Goal: Task Accomplishment & Management: Complete application form

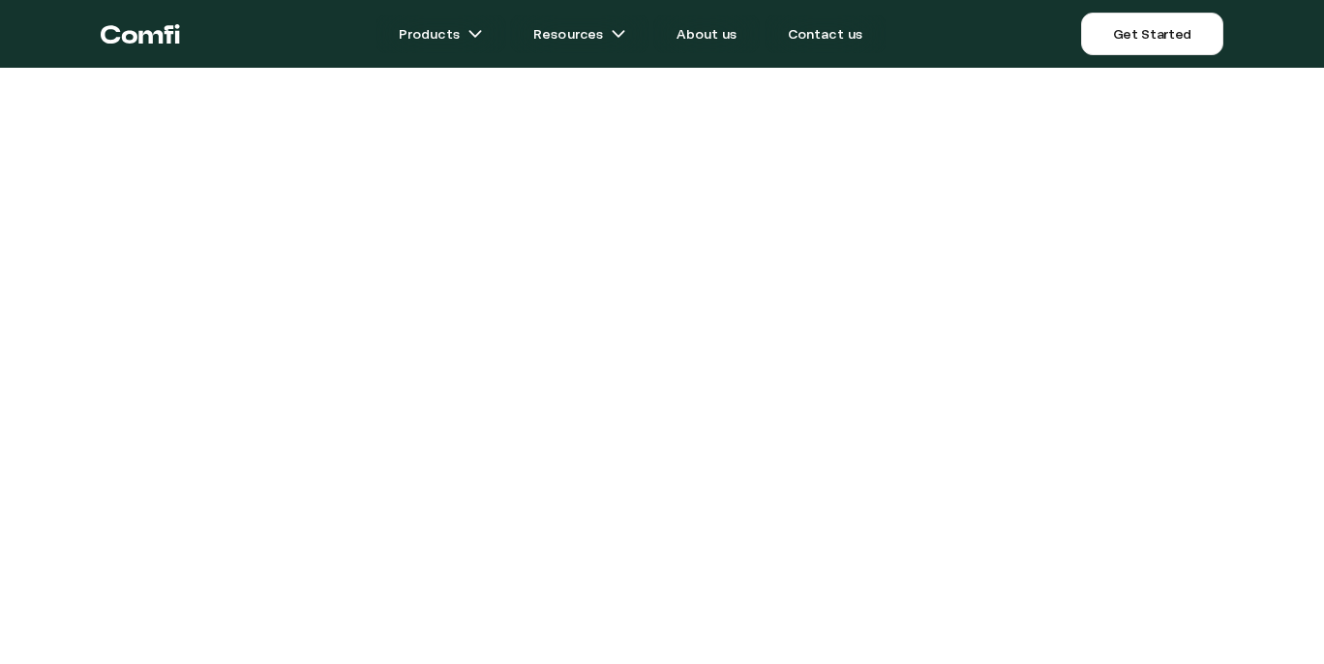
click at [1239, 224] on main "Products Resources About us Contact us Get Started Menu Close Resources Help Ce…" at bounding box center [662, 648] width 1324 height 1297
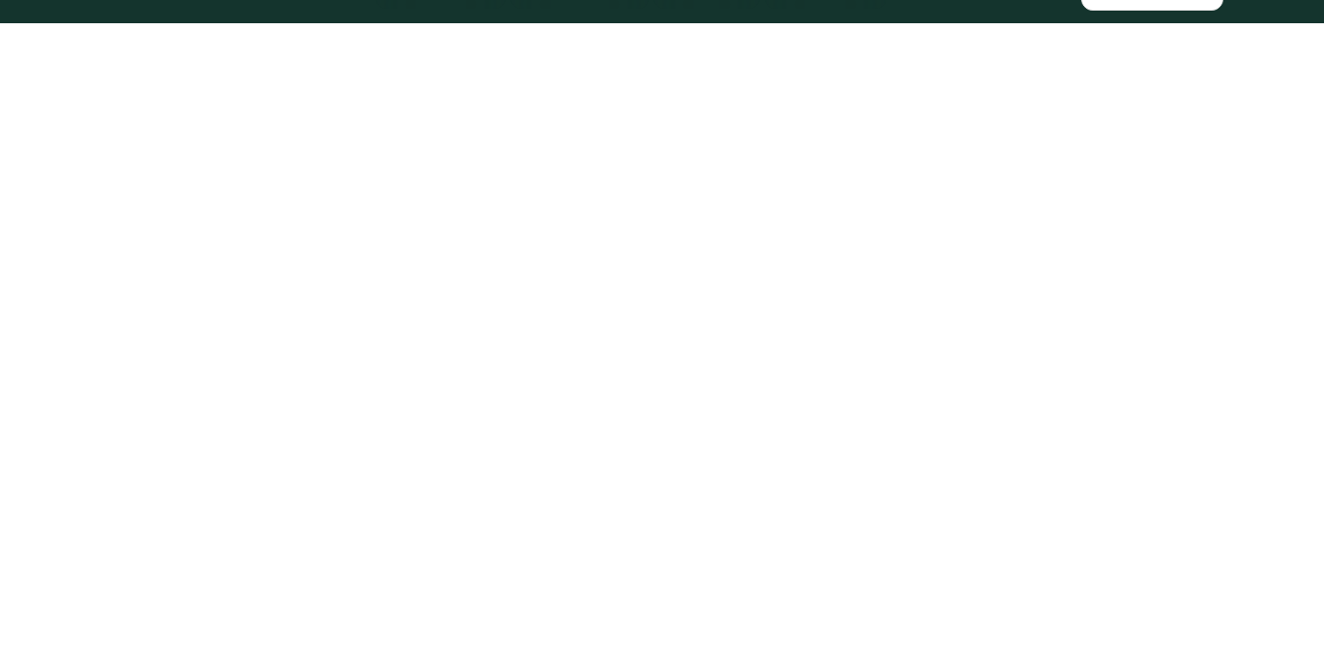
scroll to position [60, 0]
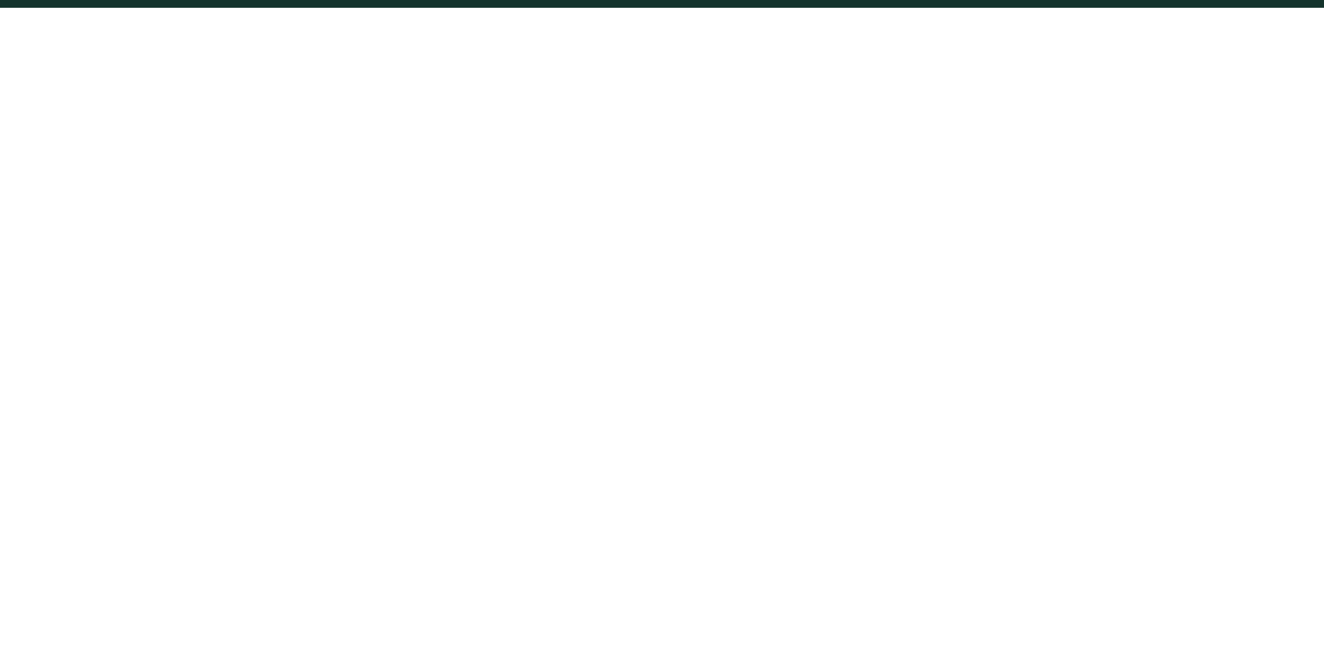
click at [1139, 132] on main "Products Resources About us Contact us Get Started Menu Close Resources Help Ce…" at bounding box center [662, 588] width 1324 height 1297
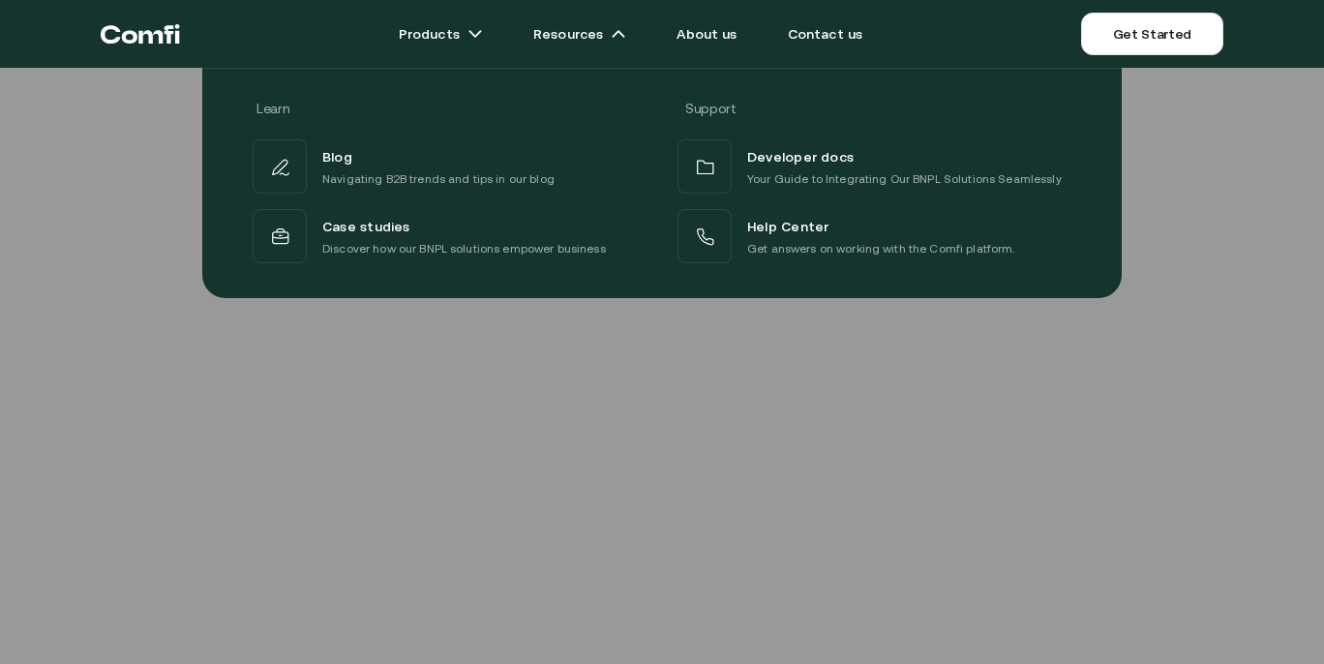
click at [1035, 441] on div at bounding box center [662, 400] width 1324 height 664
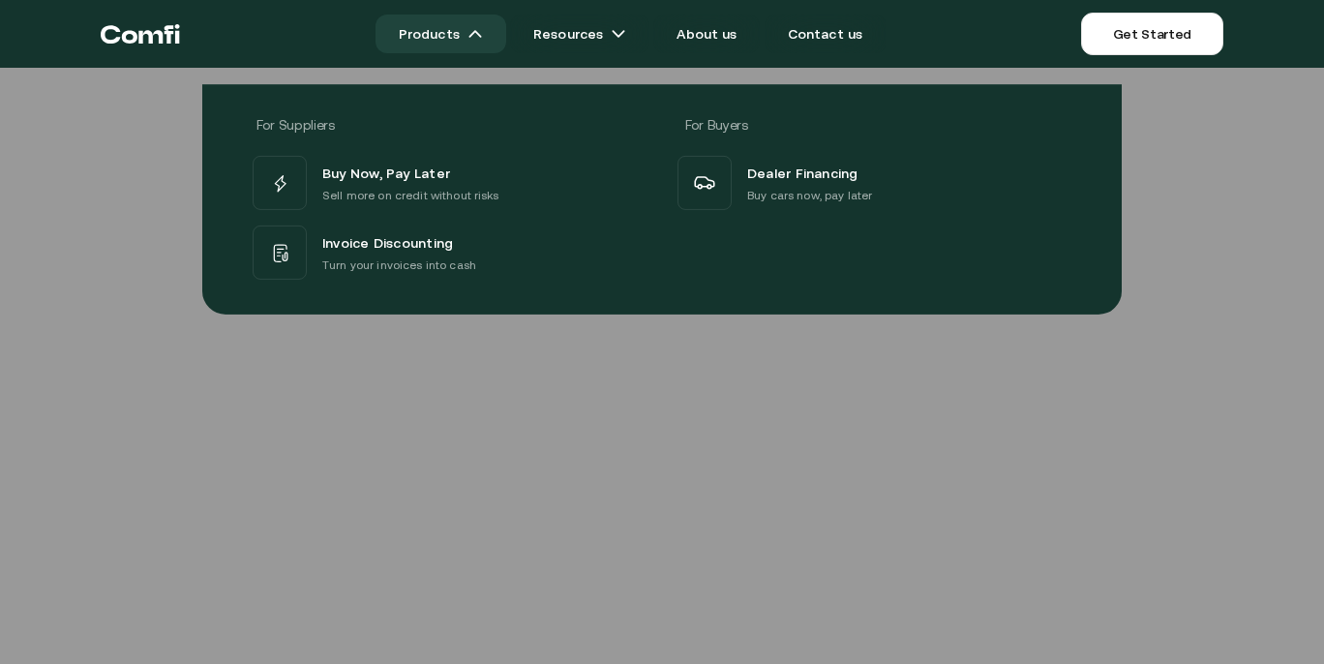
click at [455, 46] on link "Products" at bounding box center [441, 34] width 131 height 39
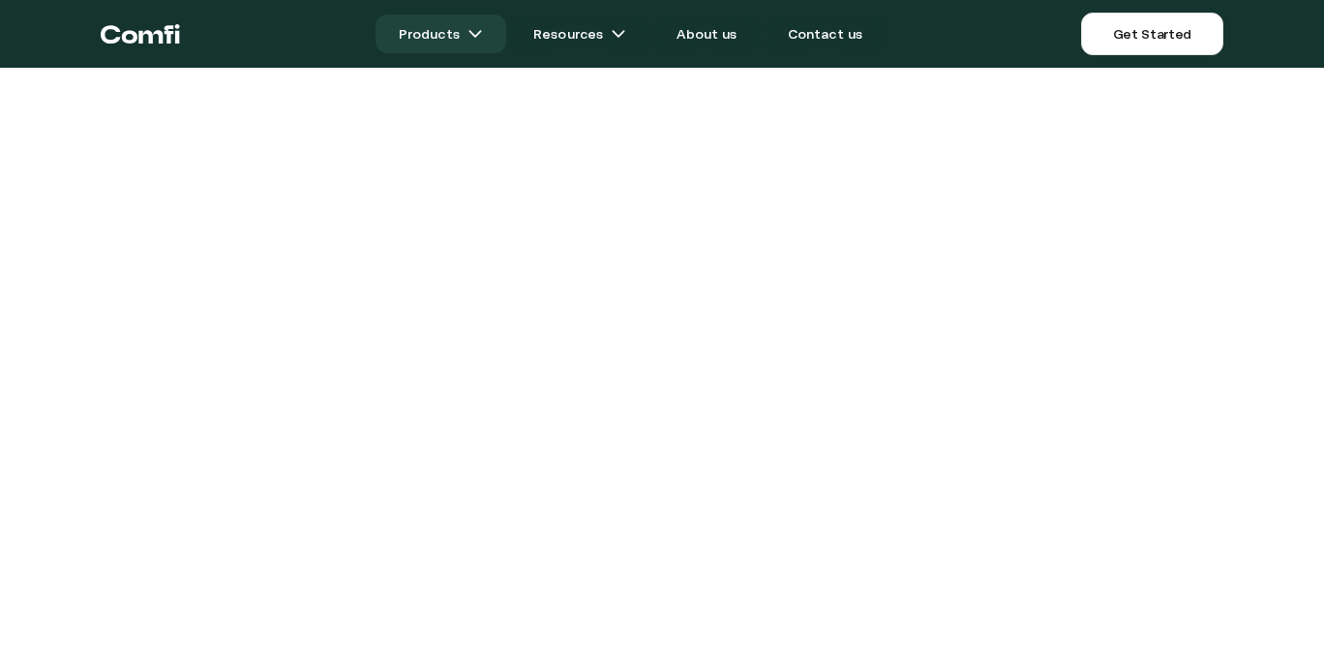
click at [482, 39] on img at bounding box center [475, 33] width 15 height 15
click at [482, 34] on img at bounding box center [475, 33] width 15 height 15
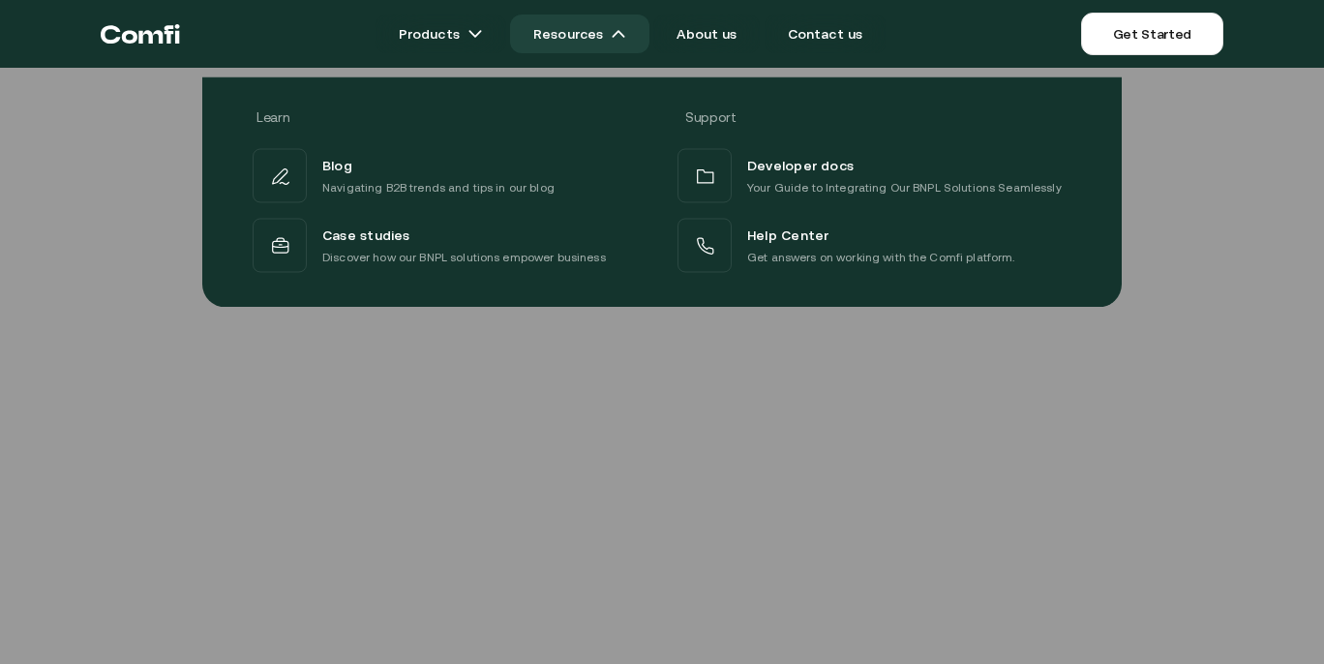
click at [582, 28] on link "Resources" at bounding box center [579, 34] width 139 height 39
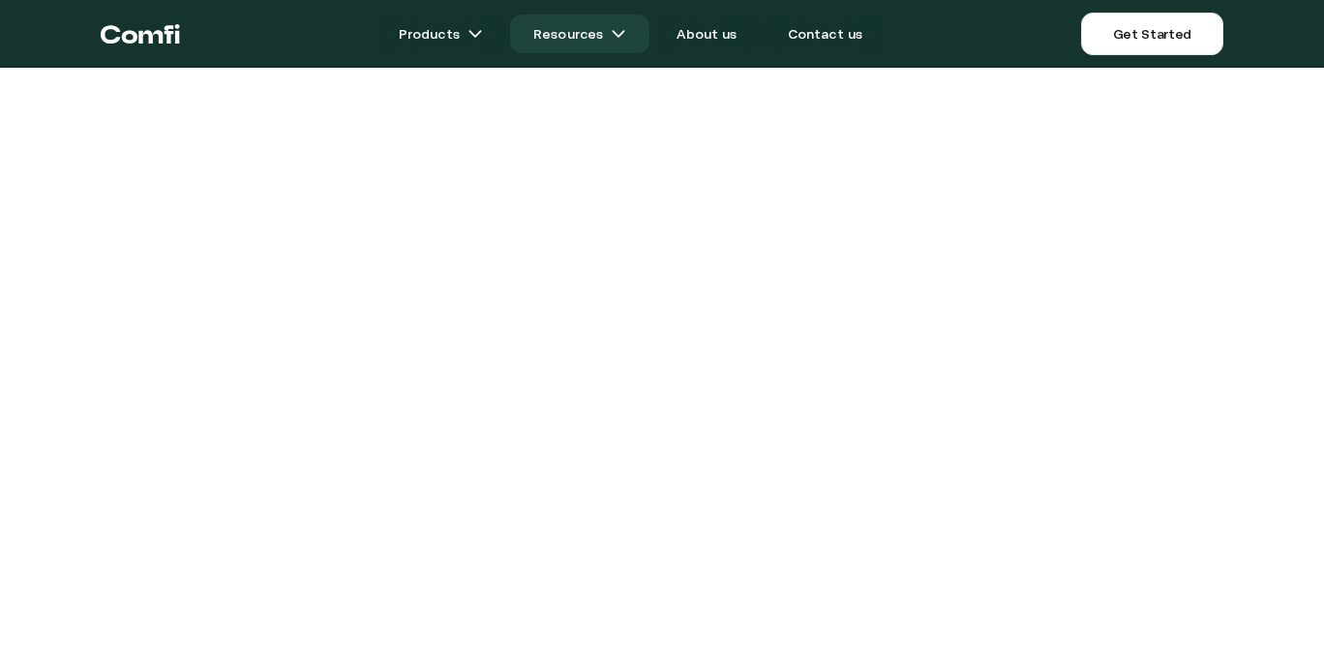
click at [582, 28] on link "Resources" at bounding box center [579, 34] width 139 height 39
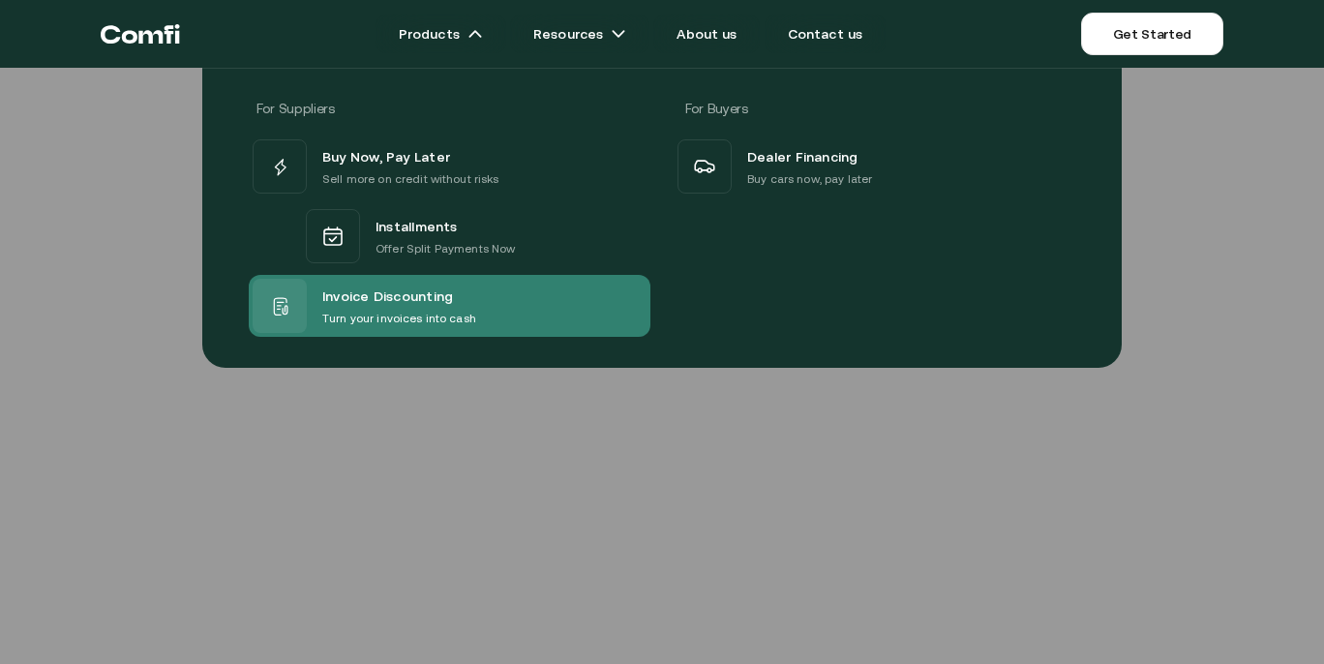
click at [362, 310] on p "Turn your invoices into cash" at bounding box center [399, 318] width 154 height 19
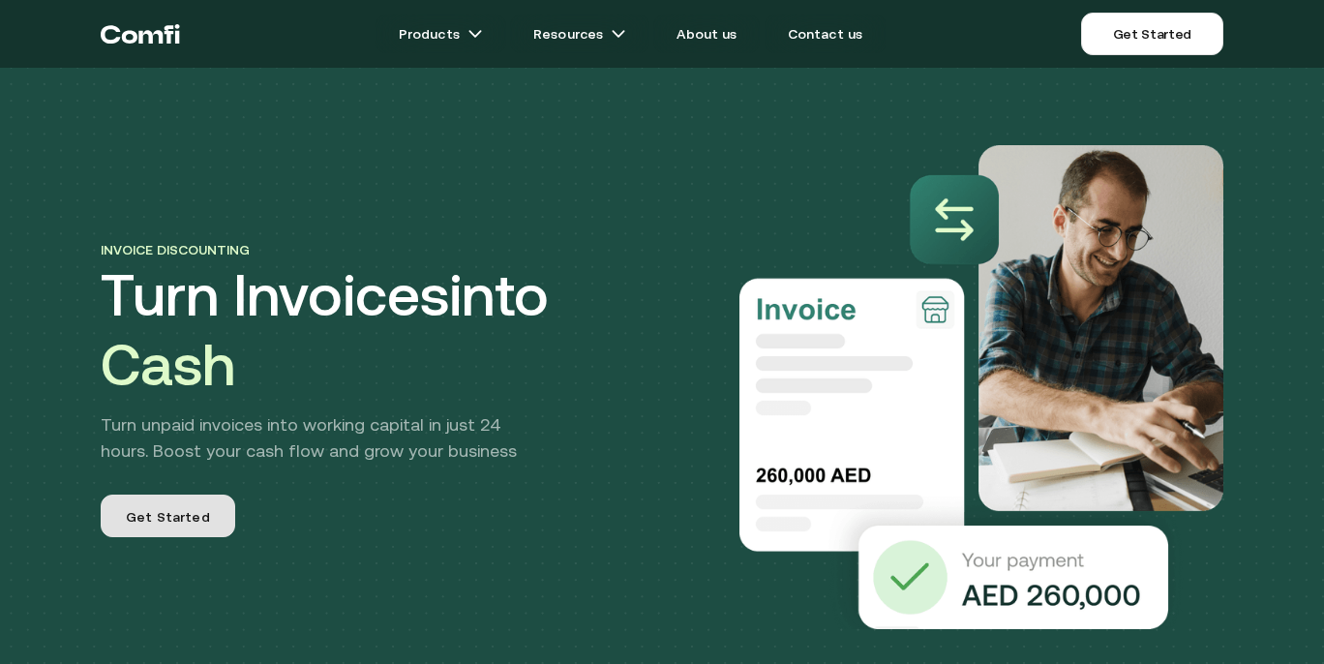
click at [185, 524] on span "Get Started" at bounding box center [168, 517] width 84 height 20
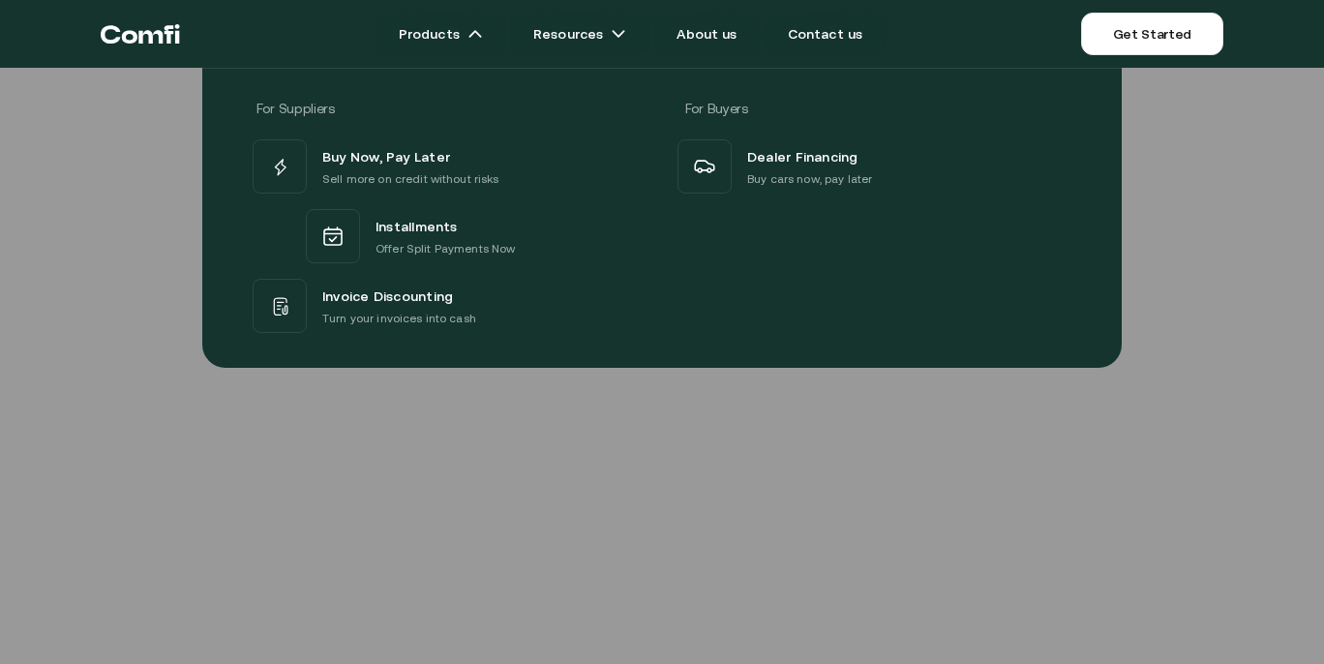
click at [641, 529] on div at bounding box center [662, 400] width 1324 height 664
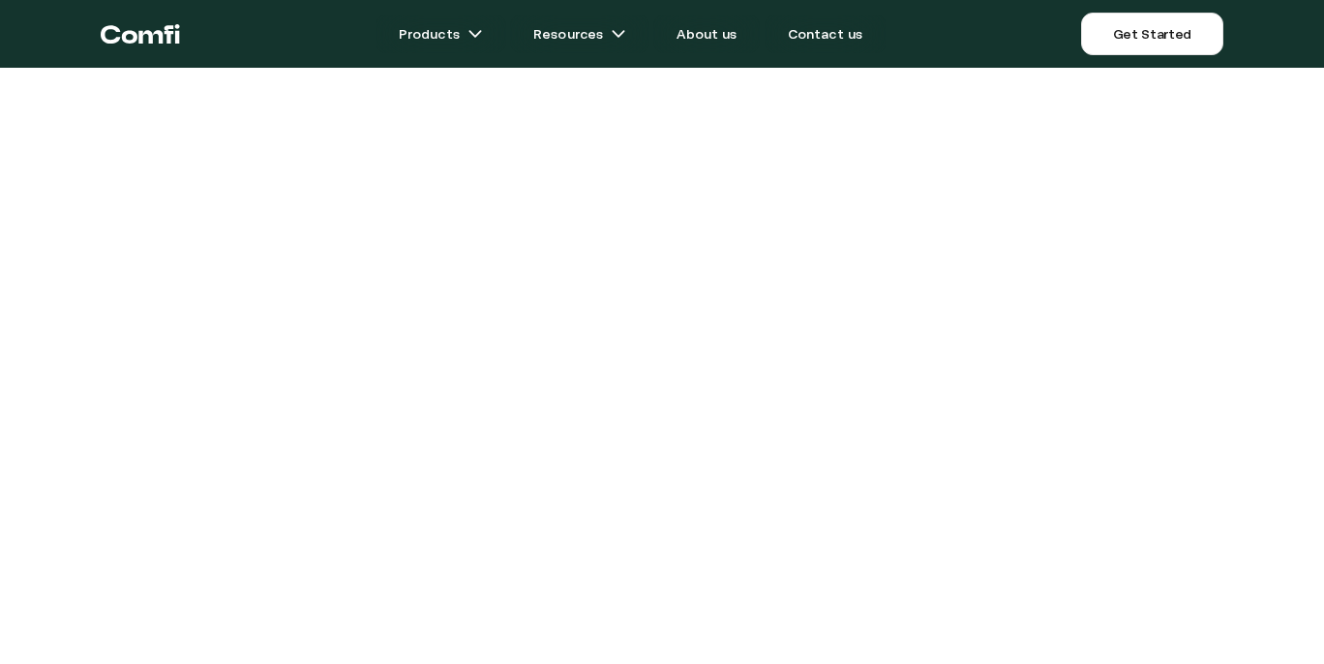
click at [1088, 207] on main "Products Resources About us Contact us Get Started Menu Close Resources Help Ce…" at bounding box center [662, 648] width 1324 height 1297
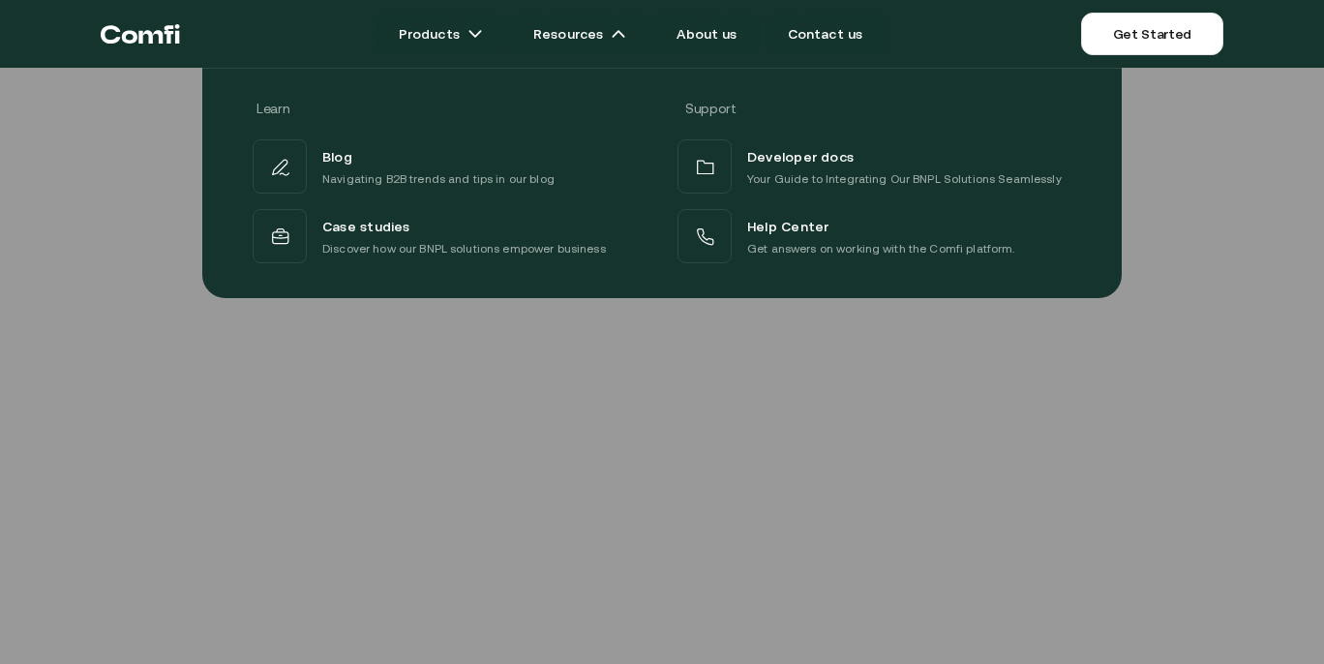
click at [1304, 258] on div "Learn Support Blog Navigating B2B trends and tips in our blog Developer docs Yo…" at bounding box center [662, 175] width 1324 height 245
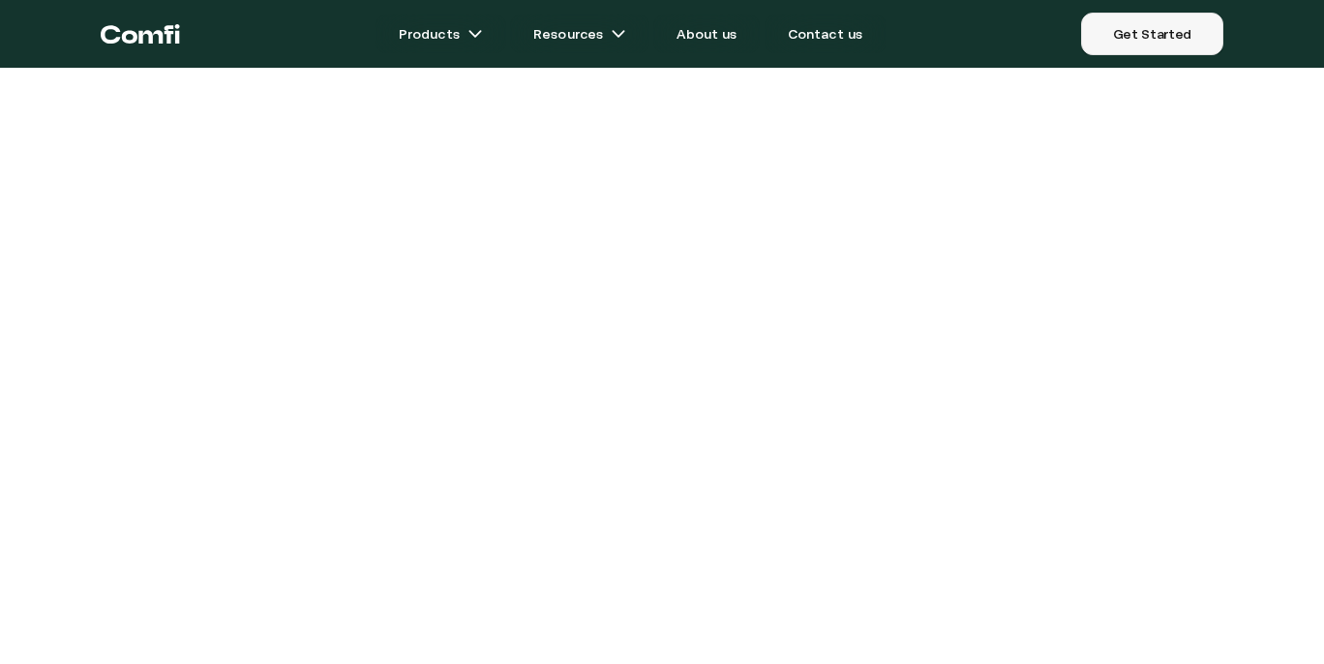
click at [1158, 33] on link "Get Started" at bounding box center [1152, 34] width 142 height 43
